Goal: Task Accomplishment & Management: Use online tool/utility

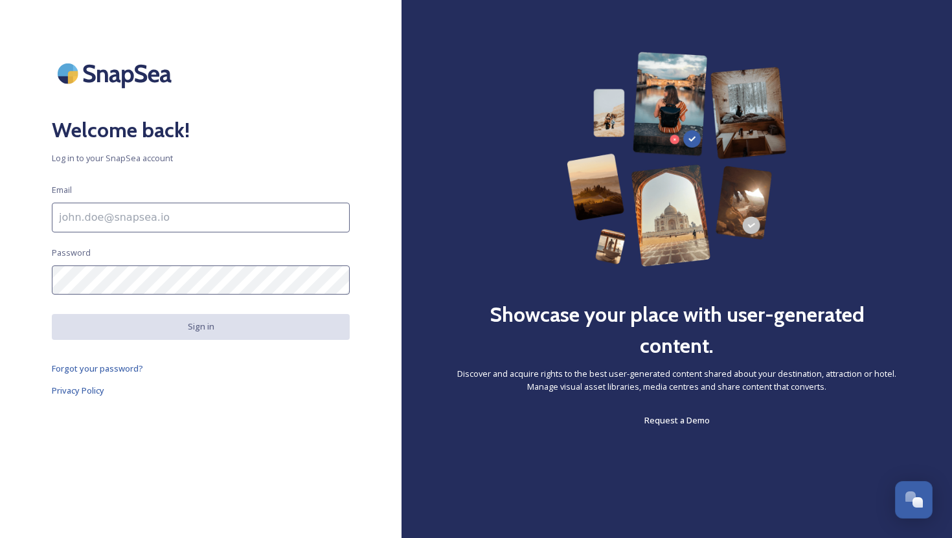
click at [100, 218] on input at bounding box center [201, 218] width 298 height 30
type input "[EMAIL_ADDRESS][DOMAIN_NAME]"
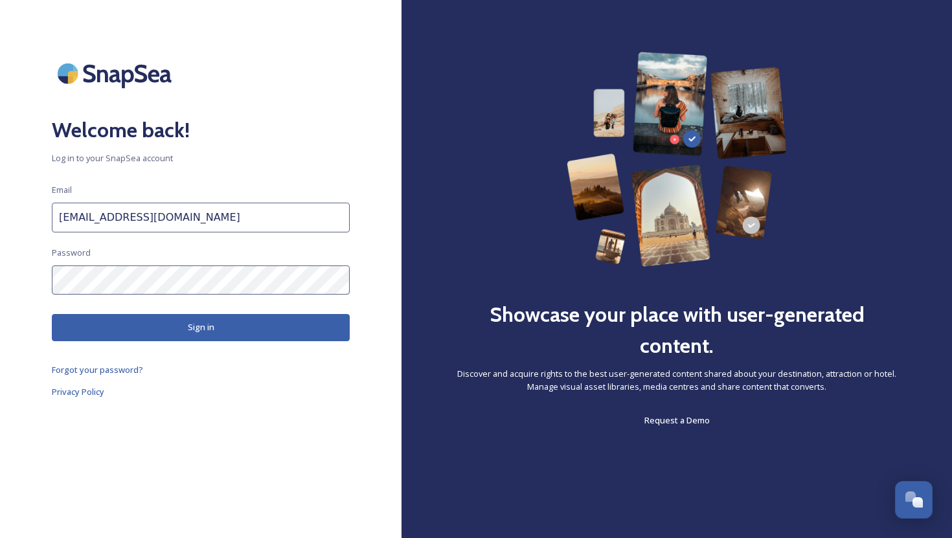
click at [289, 324] on button "Sign in" at bounding box center [201, 327] width 298 height 27
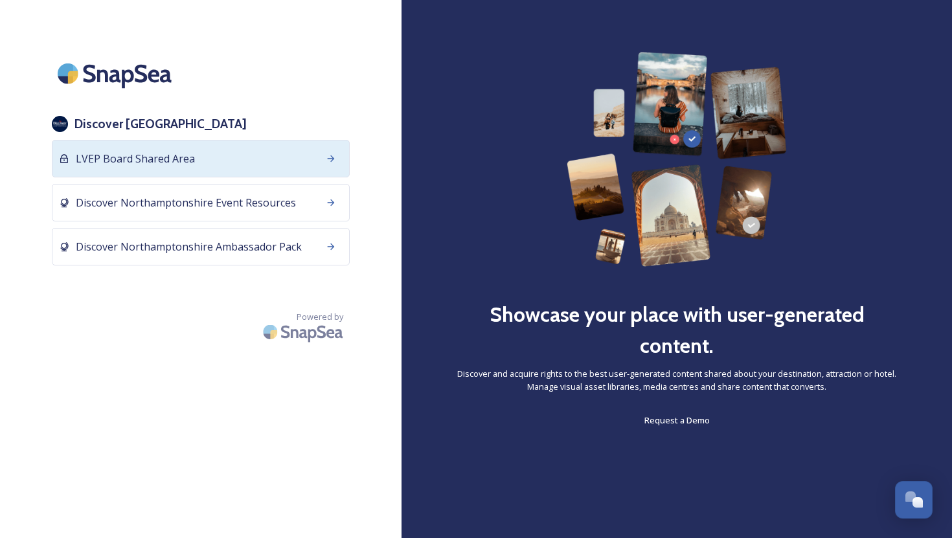
click at [211, 165] on div "LVEP Board Shared Area" at bounding box center [201, 159] width 298 height 38
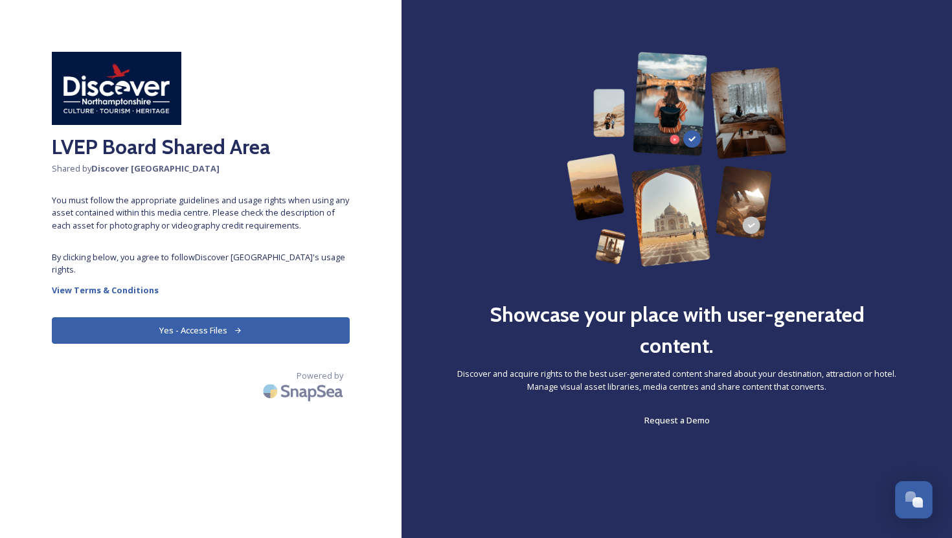
click at [218, 334] on button "Yes - Access Files" at bounding box center [201, 330] width 298 height 27
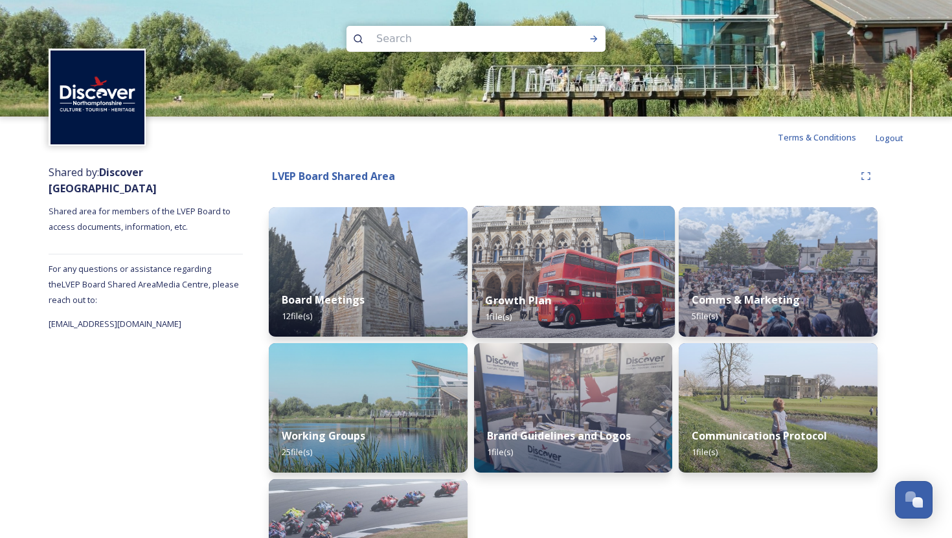
click at [565, 277] on img at bounding box center [573, 272] width 203 height 132
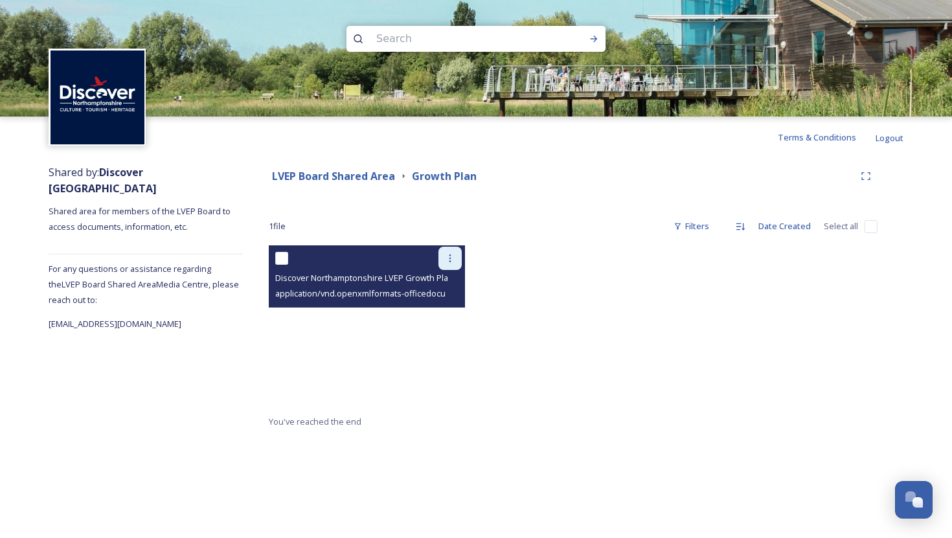
click at [453, 260] on icon at bounding box center [450, 258] width 10 height 10
click at [442, 285] on span "View File" at bounding box center [432, 287] width 34 height 12
